Goal: Task Accomplishment & Management: Complete application form

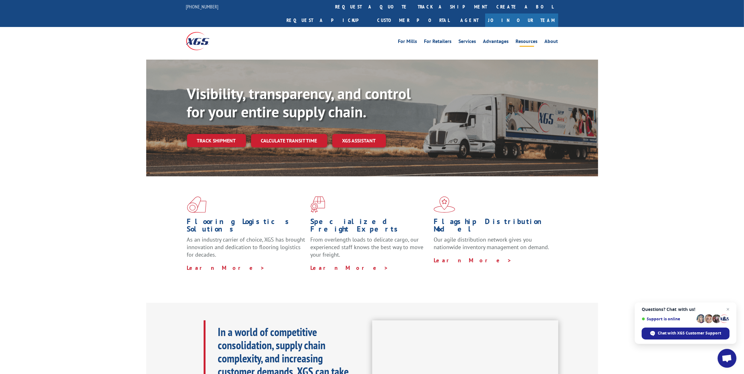
click at [535, 39] on link "Resources" at bounding box center [527, 42] width 22 height 7
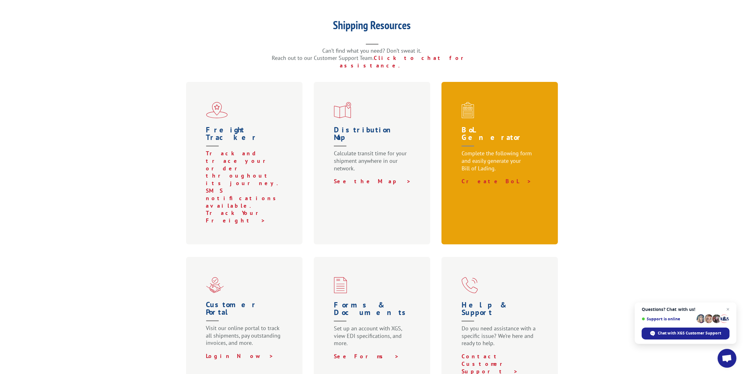
scroll to position [235, 0]
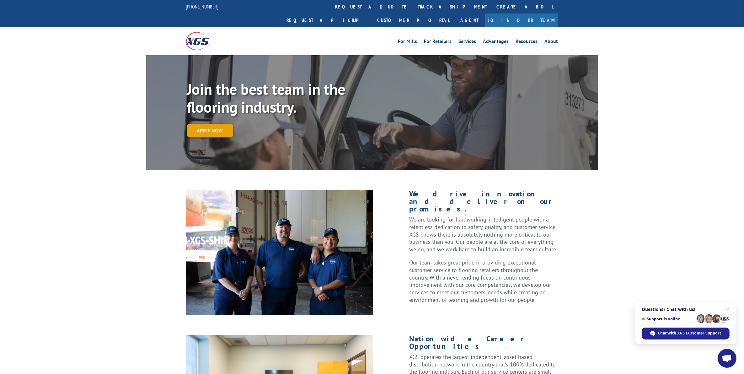
click at [216, 124] on link "Apply now" at bounding box center [210, 130] width 46 height 13
